Goal: Task Accomplishment & Management: Use online tool/utility

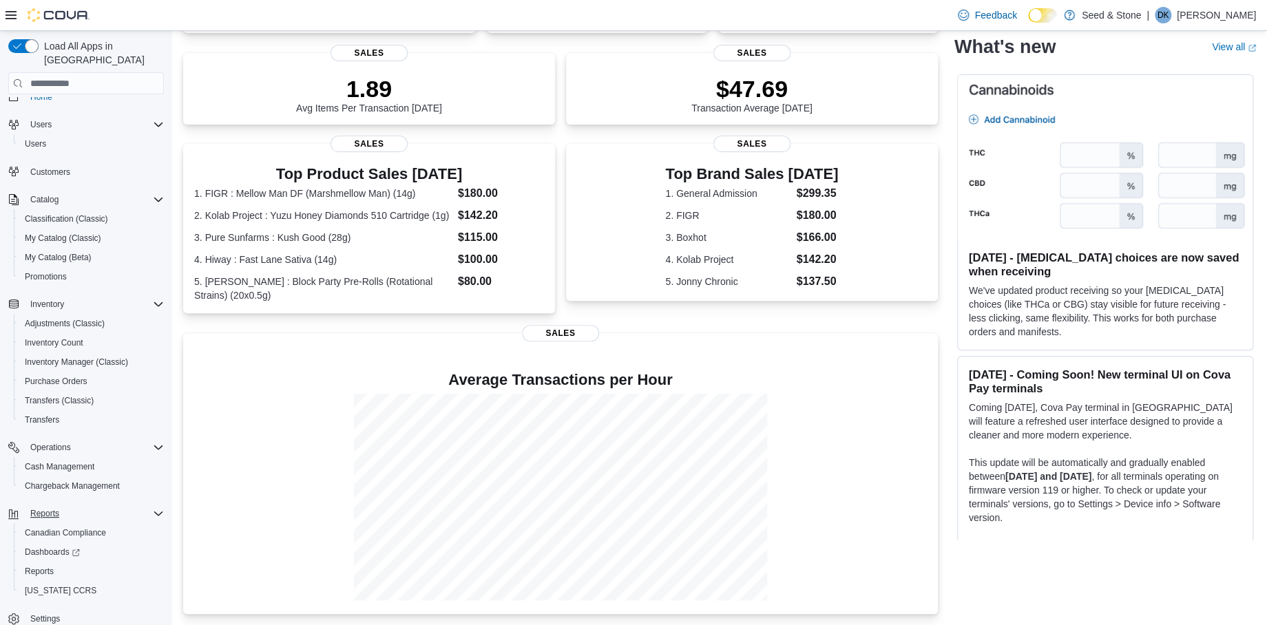
scroll to position [25, 0]
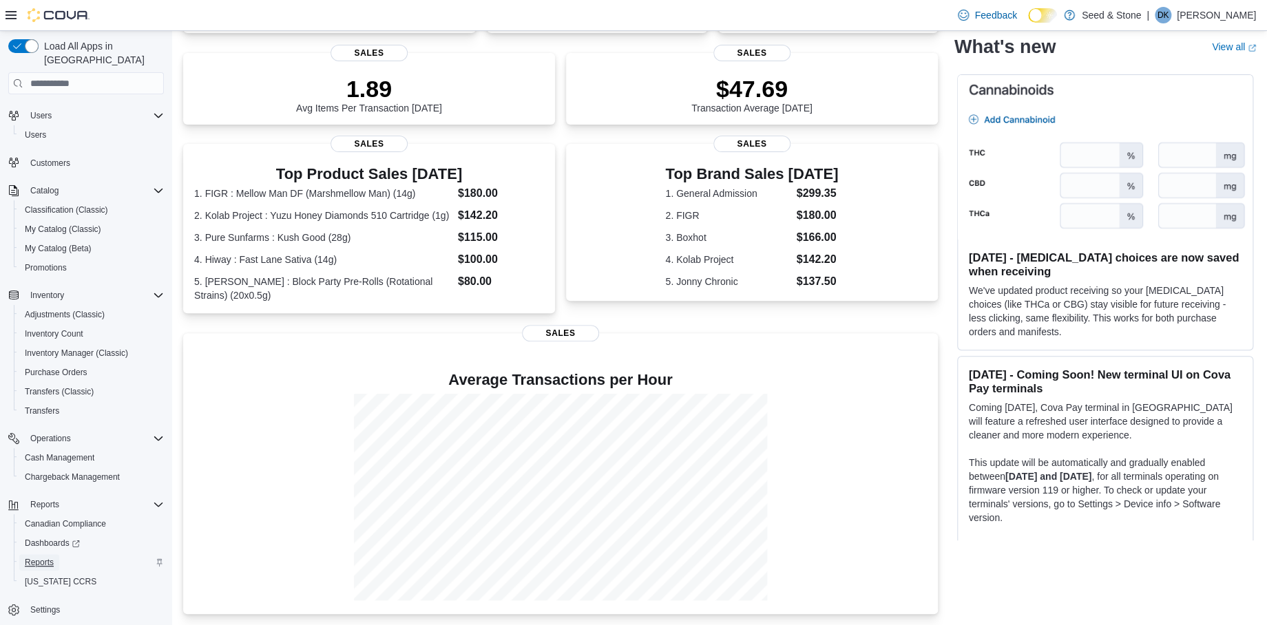
click at [36, 557] on span "Reports" at bounding box center [39, 562] width 29 height 11
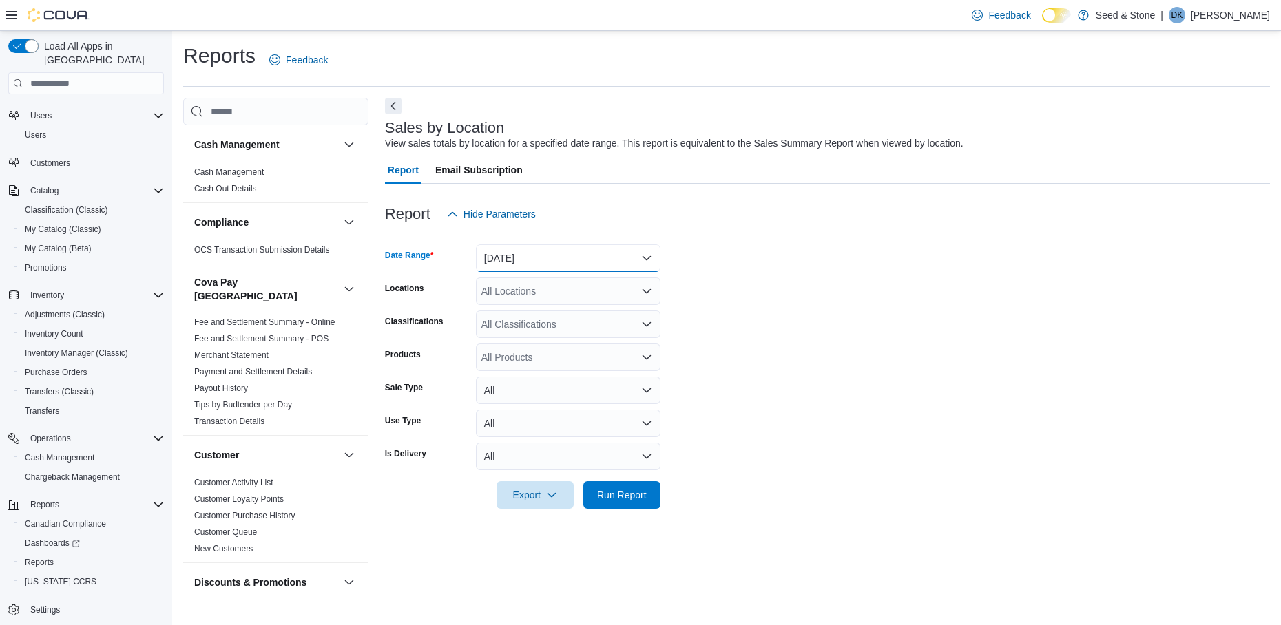
click at [600, 259] on button "[DATE]" at bounding box center [568, 258] width 185 height 28
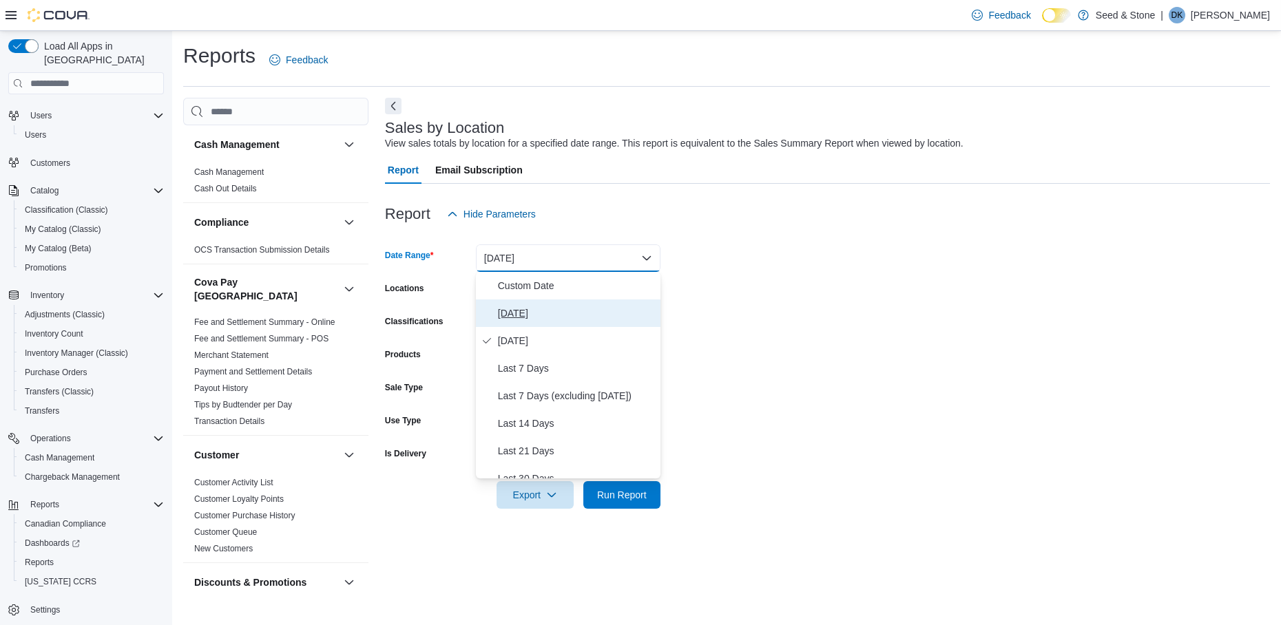
click at [528, 310] on span "[DATE]" at bounding box center [576, 313] width 157 height 17
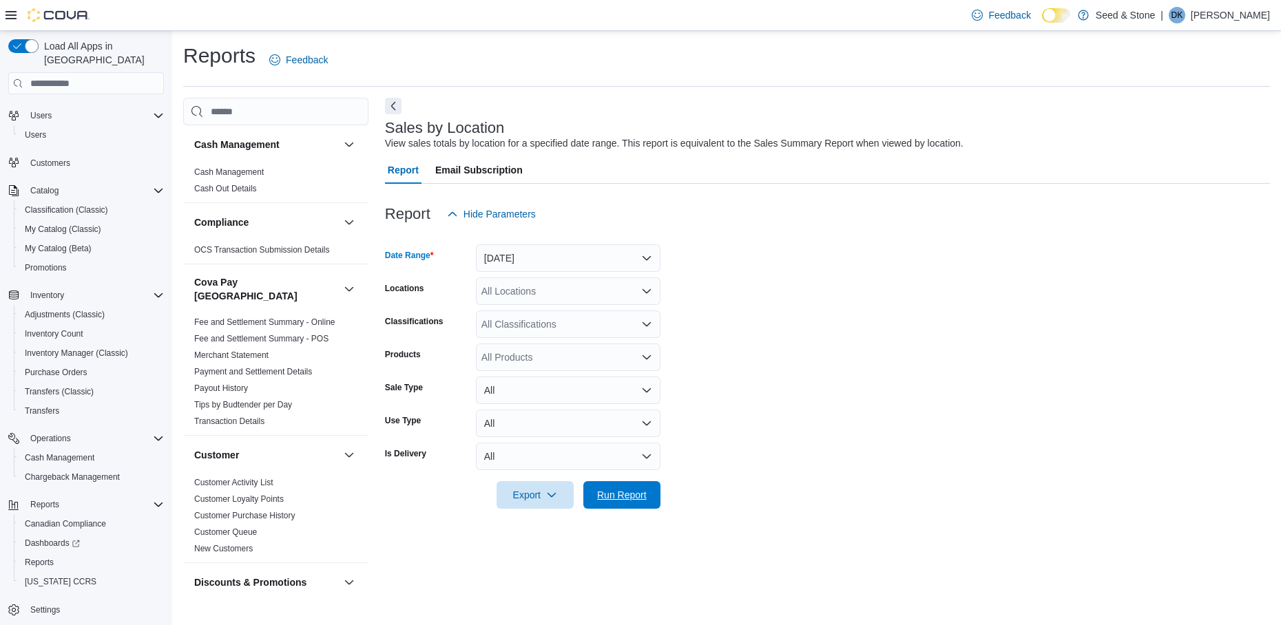
drag, startPoint x: 622, startPoint y: 496, endPoint x: 890, endPoint y: 502, distance: 268.6
click at [623, 495] on span "Run Report" at bounding box center [622, 495] width 50 height 14
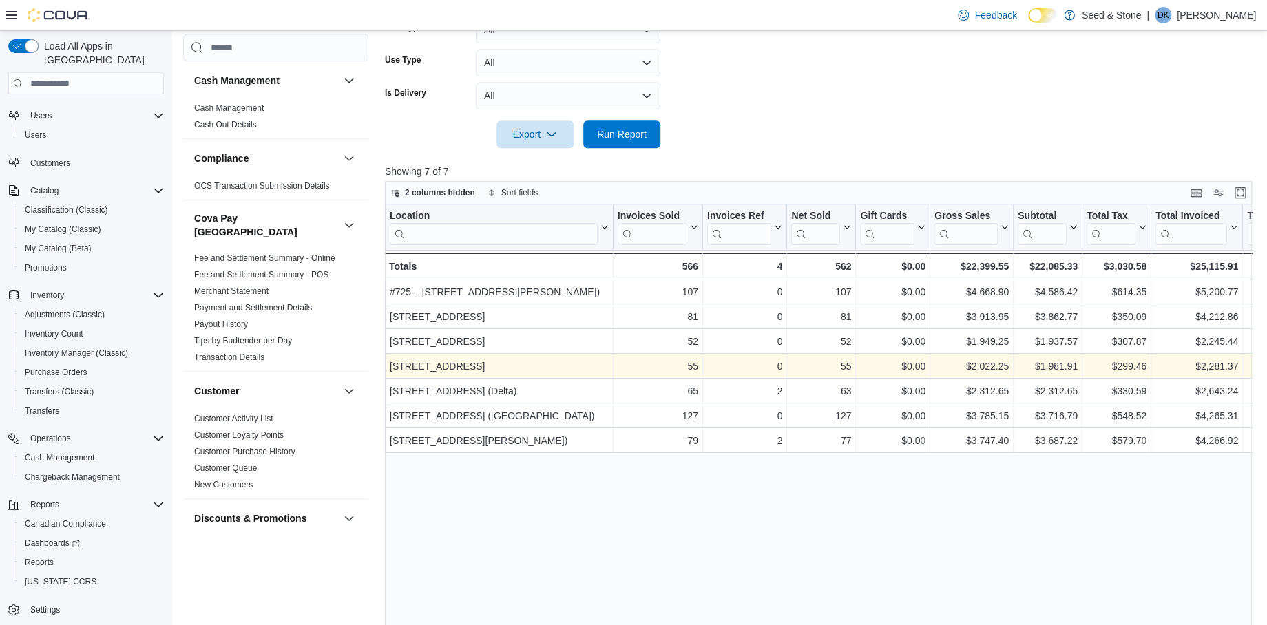
scroll to position [335, 0]
